Goal: Information Seeking & Learning: Learn about a topic

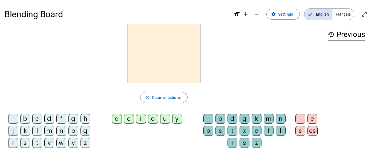
click at [346, 16] on span "Français" at bounding box center [343, 14] width 22 height 11
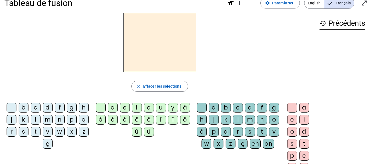
scroll to position [9, 0]
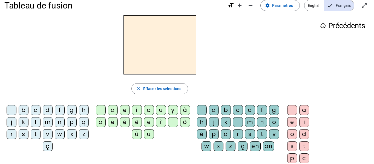
click at [53, 123] on div "m" at bounding box center [48, 122] width 10 height 10
click at [110, 111] on div "a" at bounding box center [113, 110] width 10 height 10
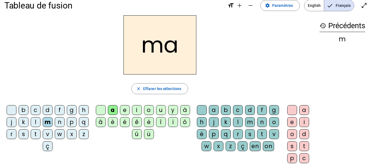
click at [41, 122] on div "l" at bounding box center [36, 122] width 10 height 10
click at [122, 106] on div "e" at bounding box center [125, 110] width 10 height 10
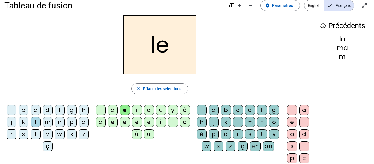
click at [53, 111] on div "d" at bounding box center [48, 110] width 10 height 10
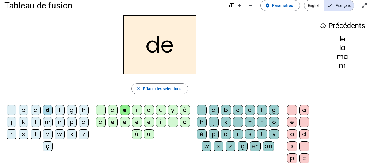
click at [162, 112] on div "u" at bounding box center [161, 110] width 10 height 10
click at [41, 133] on div "t" at bounding box center [36, 134] width 10 height 10
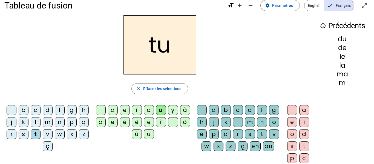
click at [110, 109] on div "a" at bounding box center [113, 110] width 10 height 10
click at [124, 111] on div "e" at bounding box center [125, 110] width 10 height 10
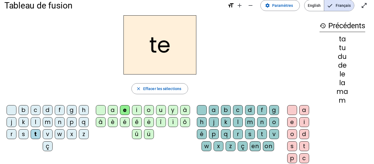
click at [53, 124] on div "m" at bounding box center [48, 122] width 10 height 10
